Goal: Task Accomplishment & Management: Manage account settings

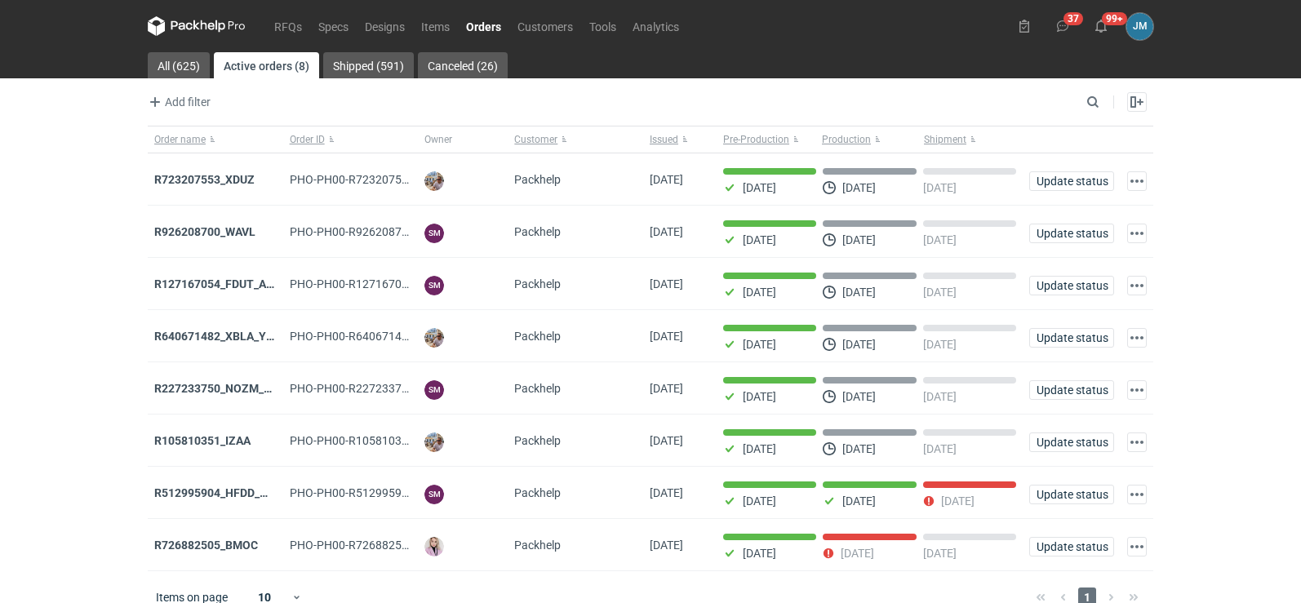
click at [202, 31] on icon at bounding box center [197, 26] width 98 height 20
click at [200, 32] on icon at bounding box center [197, 26] width 98 height 20
